Goal: Task Accomplishment & Management: Manage account settings

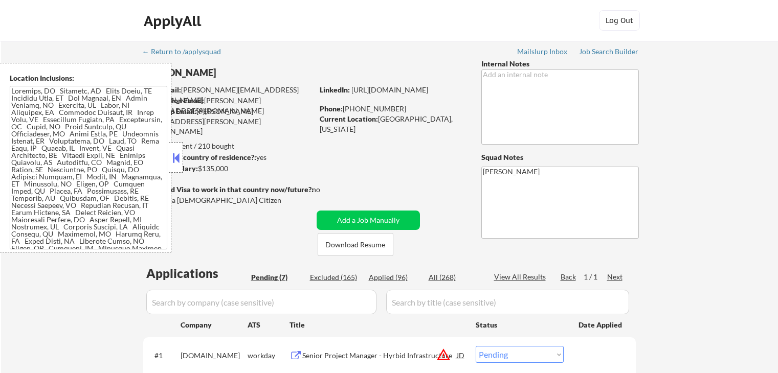
select select ""pending""
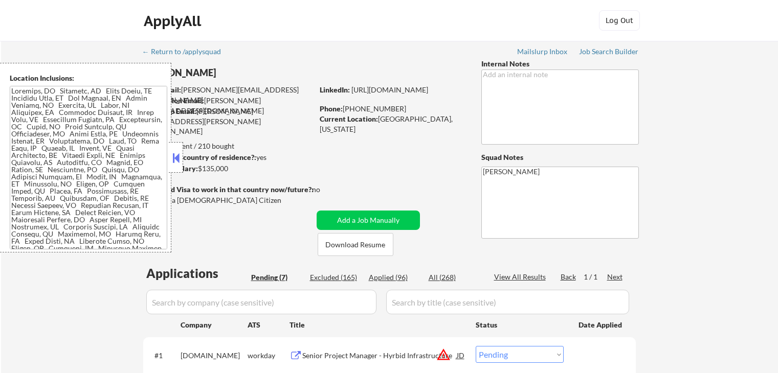
select select ""pending""
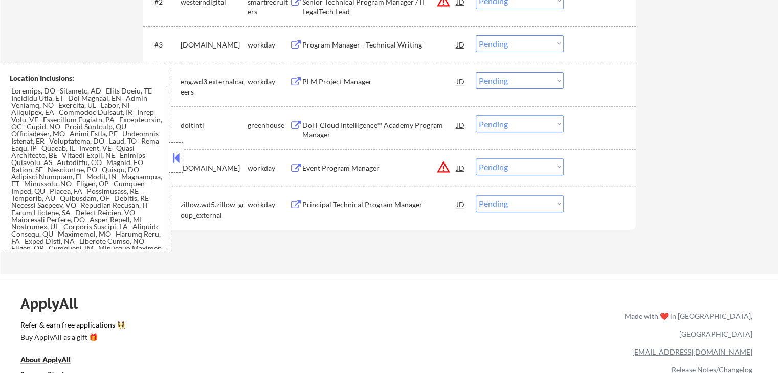
scroll to position [409, 0]
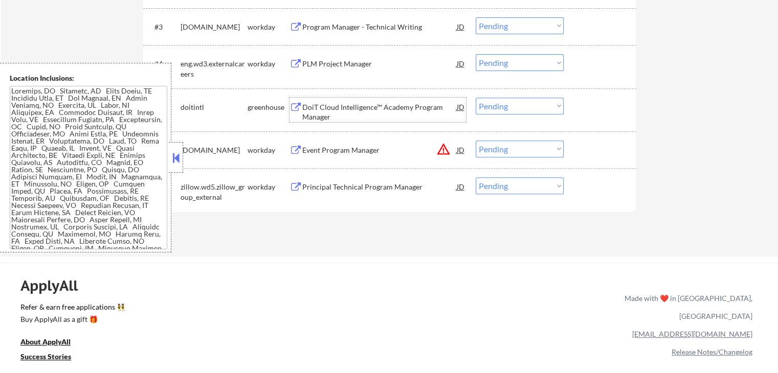
click at [309, 111] on div "DoiT Cloud Intelligence™ Academy Program Manager" at bounding box center [379, 112] width 154 height 20
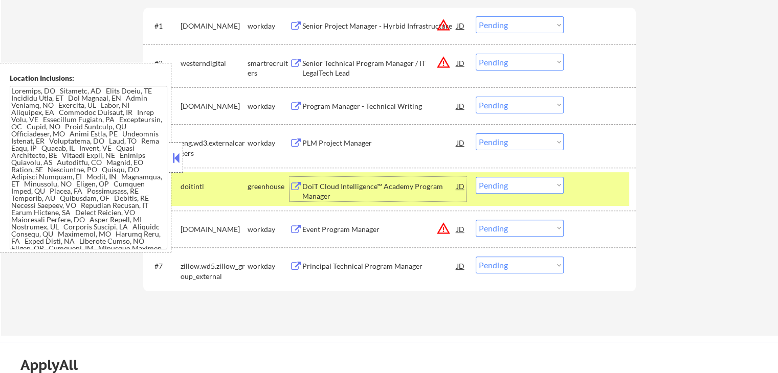
scroll to position [307, 0]
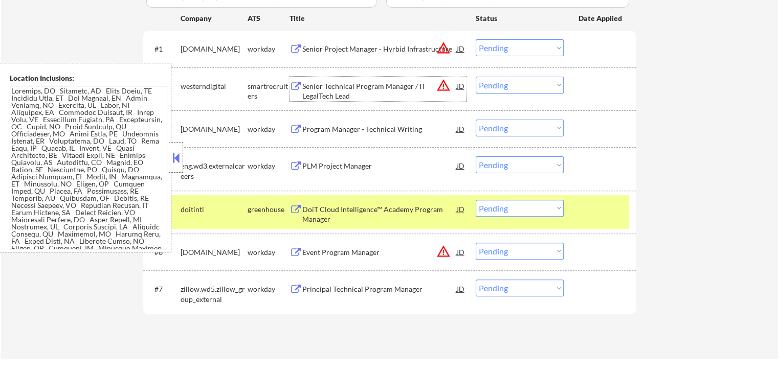
click at [329, 86] on div "Senior Technical Program Manager / IT LegalTech Lead" at bounding box center [379, 91] width 154 height 20
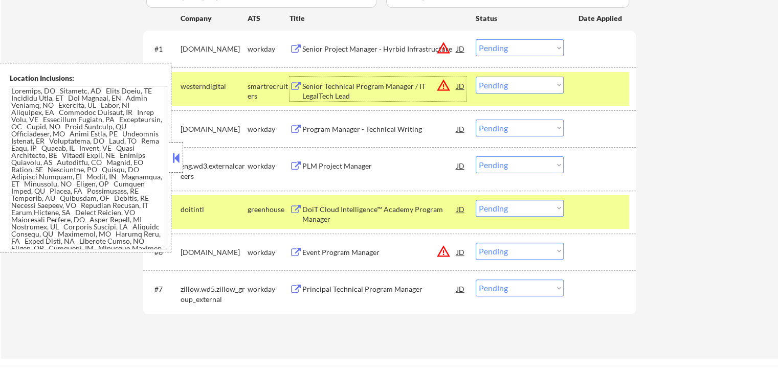
click at [510, 208] on select "Choose an option... Pending Applied Excluded (Questions) Excluded (Expired) Exc…" at bounding box center [520, 208] width 88 height 17
click at [476, 200] on select "Choose an option... Pending Applied Excluded (Questions) Excluded (Expired) Exc…" at bounding box center [520, 208] width 88 height 17
select select ""pending""
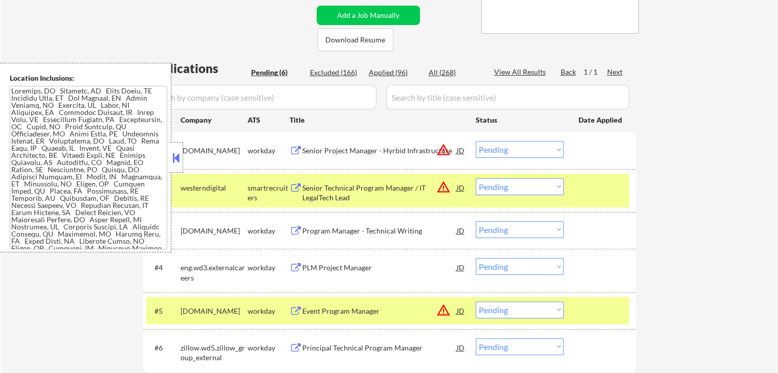
scroll to position [205, 0]
click at [317, 155] on div "Senior Project Manager - Hyrbid Infrastructure" at bounding box center [379, 151] width 154 height 10
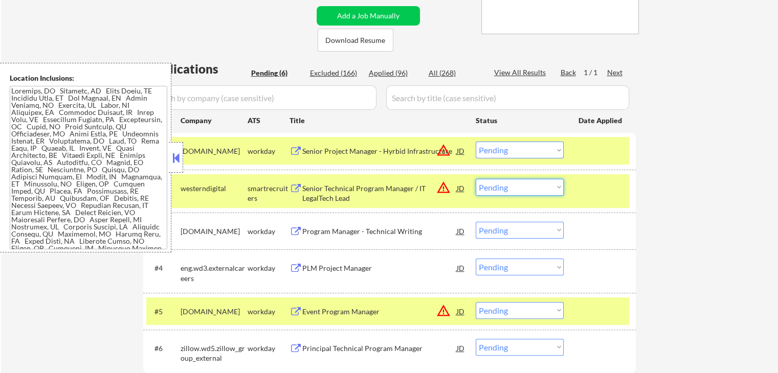
click at [515, 188] on select "Choose an option... Pending Applied Excluded (Questions) Excluded (Expired) Exc…" at bounding box center [520, 187] width 88 height 17
click at [476, 179] on select "Choose an option... Pending Applied Excluded (Questions) Excluded (Expired) Exc…" at bounding box center [520, 187] width 88 height 17
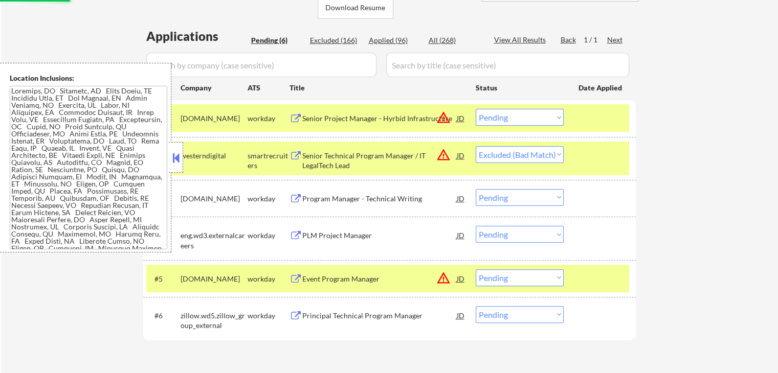
scroll to position [256, 0]
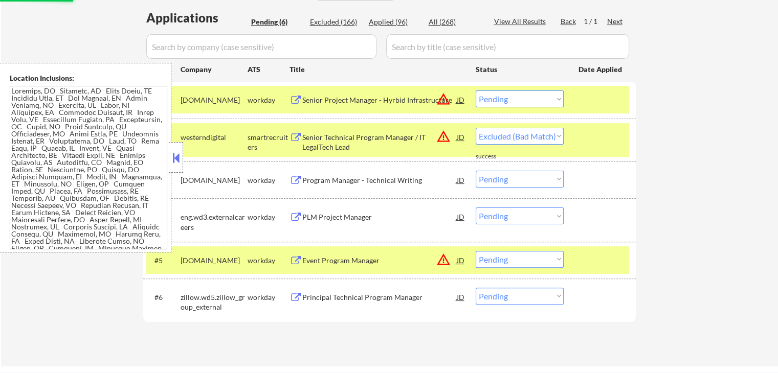
select select ""pending""
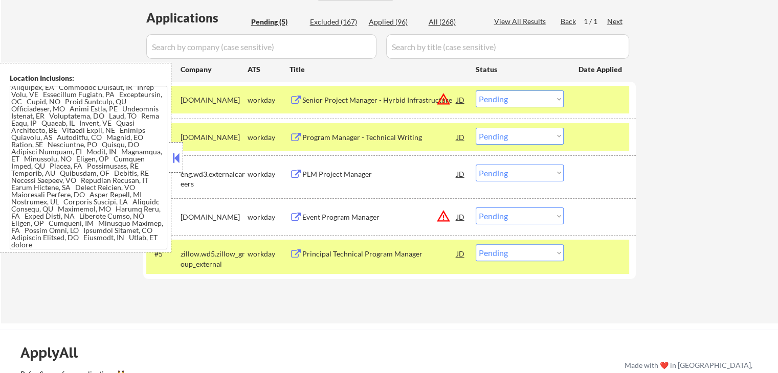
drag, startPoint x: 511, startPoint y: 97, endPoint x: 520, endPoint y: 104, distance: 11.3
click at [513, 99] on select "Choose an option... Pending Applied Excluded (Questions) Excluded (Expired) Exc…" at bounding box center [520, 99] width 88 height 17
click at [476, 91] on select "Choose an option... Pending Applied Excluded (Questions) Excluded (Expired) Exc…" at bounding box center [520, 99] width 88 height 17
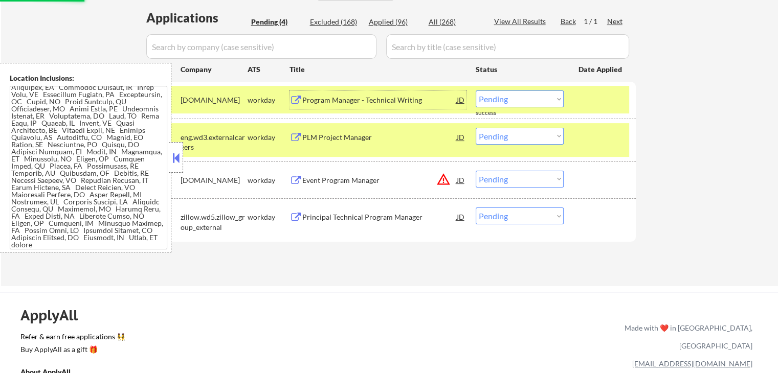
click at [323, 100] on div "Program Manager - Technical Writing" at bounding box center [379, 100] width 154 height 10
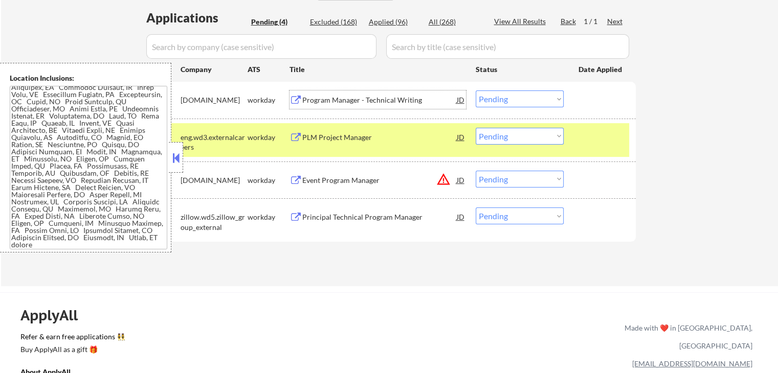
click at [523, 93] on select "Choose an option... Pending Applied Excluded (Questions) Excluded (Expired) Exc…" at bounding box center [520, 99] width 88 height 17
click at [476, 91] on select "Choose an option... Pending Applied Excluded (Questions) Excluded (Expired) Exc…" at bounding box center [520, 99] width 88 height 17
click at [326, 141] on div "PLM Project Manager" at bounding box center [379, 137] width 154 height 10
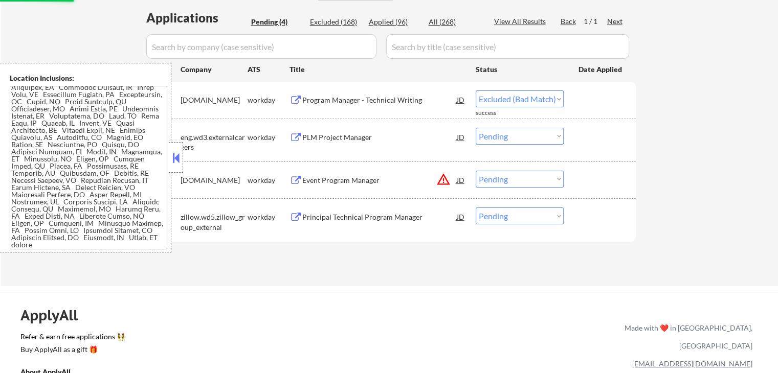
select select ""pending""
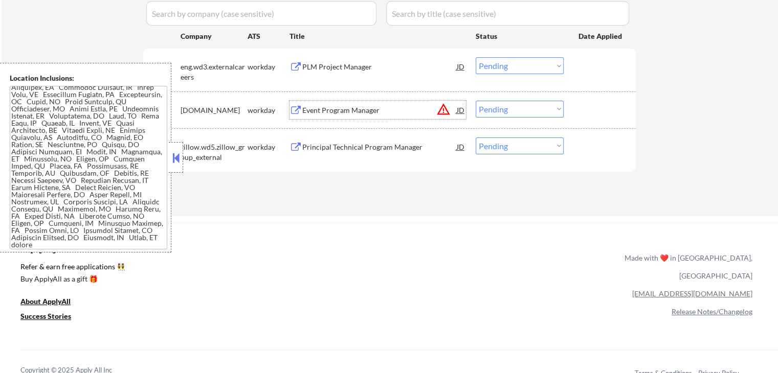
scroll to position [307, 0]
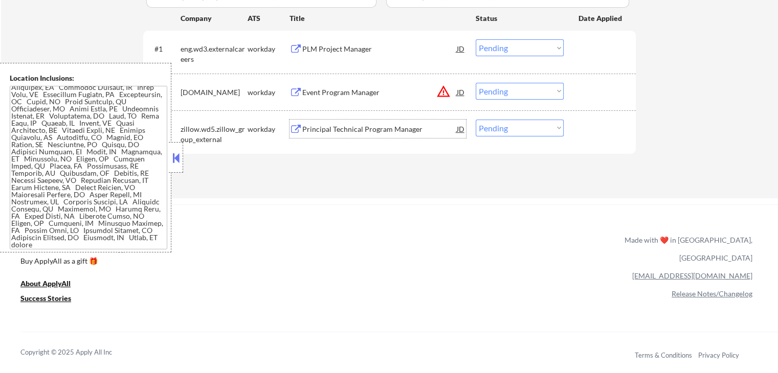
click at [323, 129] on div "Principal Technical Program Manager" at bounding box center [379, 129] width 154 height 10
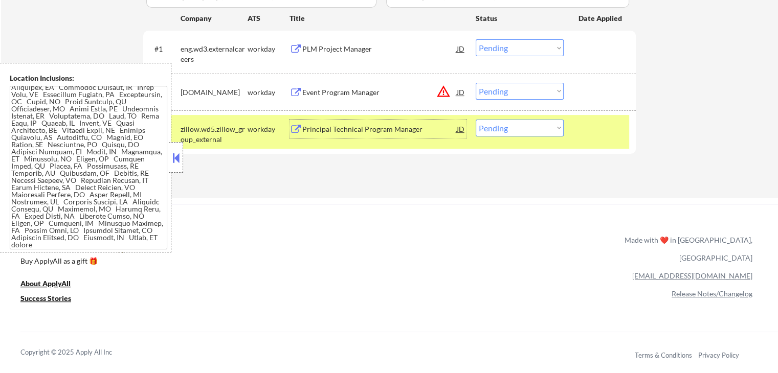
click at [511, 93] on select "Choose an option... Pending Applied Excluded (Questions) Excluded (Expired) Exc…" at bounding box center [520, 91] width 88 height 17
click at [457, 91] on div "JD" at bounding box center [461, 92] width 10 height 18
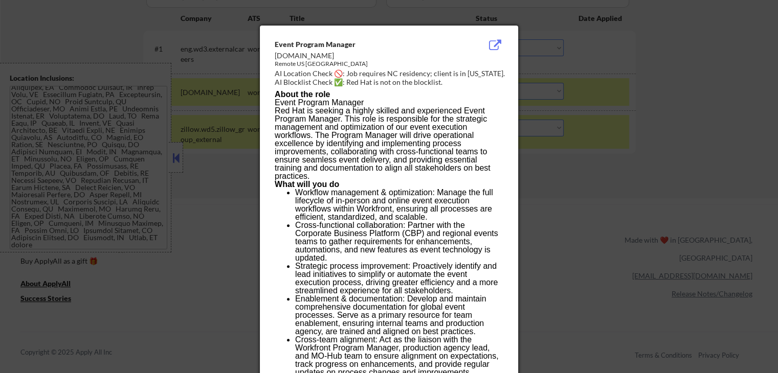
click at [553, 175] on div at bounding box center [389, 186] width 778 height 373
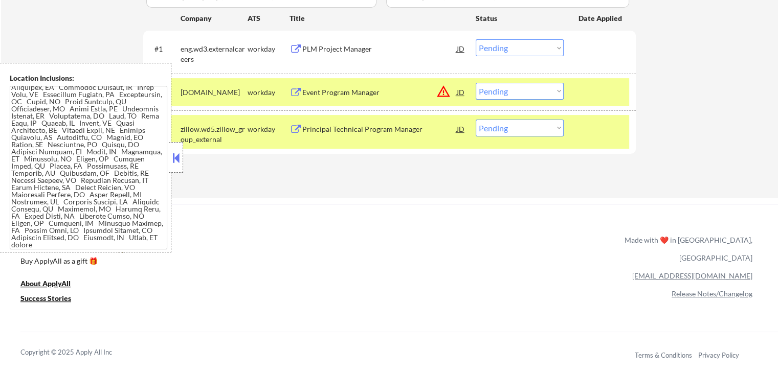
click at [530, 86] on select "Choose an option... Pending Applied Excluded (Questions) Excluded (Expired) Exc…" at bounding box center [520, 91] width 88 height 17
click at [476, 83] on select "Choose an option... Pending Applied Excluded (Questions) Excluded (Expired) Exc…" at bounding box center [520, 91] width 88 height 17
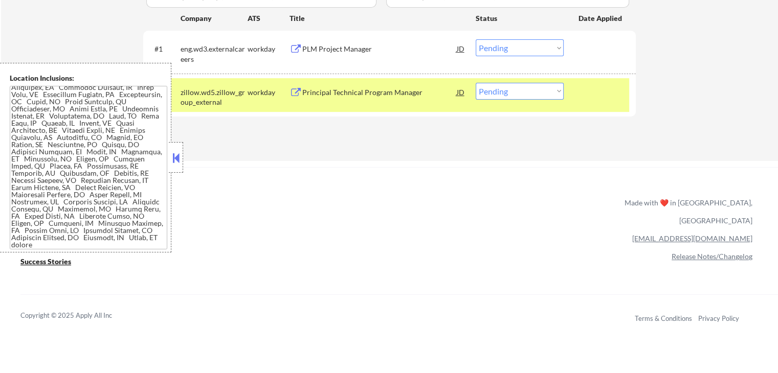
scroll to position [256, 0]
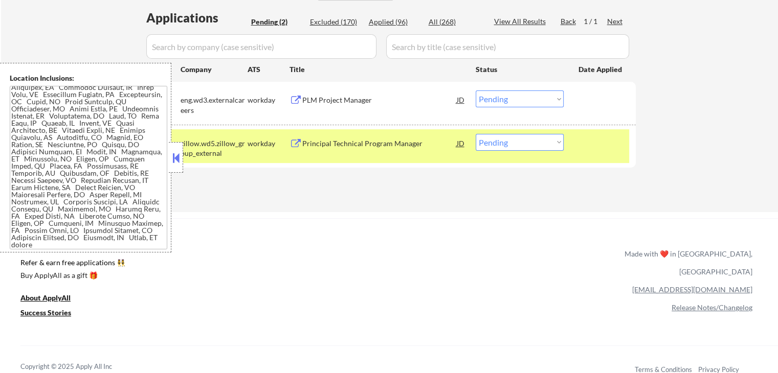
click at [526, 141] on select "Choose an option... Pending Applied Excluded (Questions) Excluded (Expired) Exc…" at bounding box center [520, 142] width 88 height 17
select select ""applied""
click at [476, 134] on select "Choose an option... Pending Applied Excluded (Questions) Excluded (Expired) Exc…" at bounding box center [520, 142] width 88 height 17
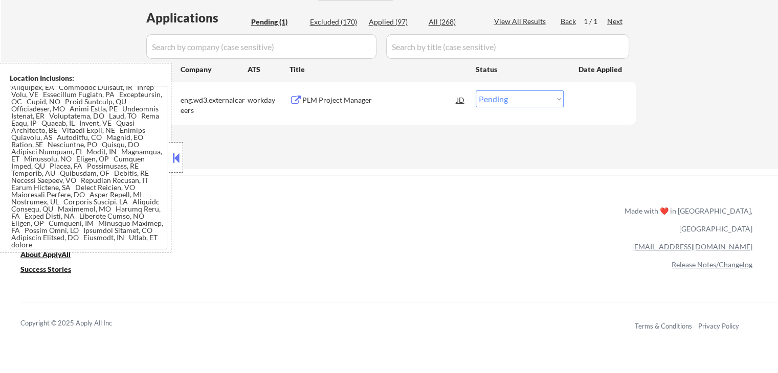
click at [506, 98] on select "Choose an option... Pending Applied Excluded (Questions) Excluded (Expired) Exc…" at bounding box center [520, 99] width 88 height 17
select select ""applied""
click at [476, 91] on select "Choose an option... Pending Applied Excluded (Questions) Excluded (Expired) Exc…" at bounding box center [520, 99] width 88 height 17
